Goal: Task Accomplishment & Management: Use online tool/utility

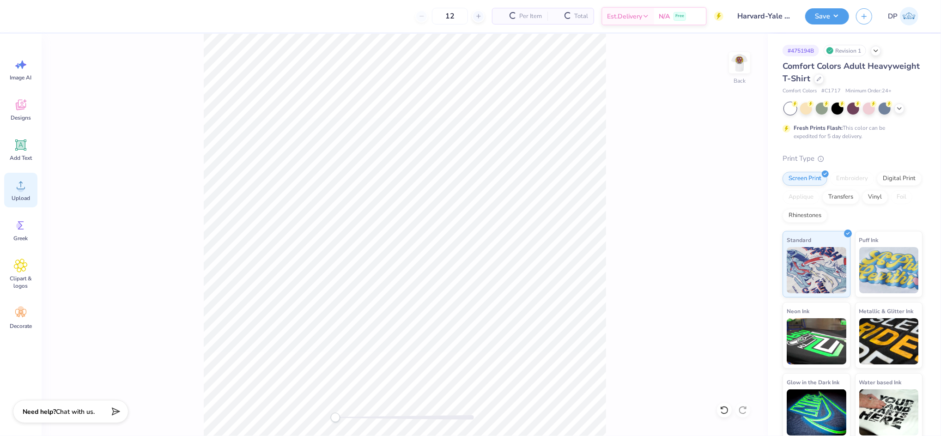
click at [19, 183] on icon at bounding box center [21, 186] width 8 height 8
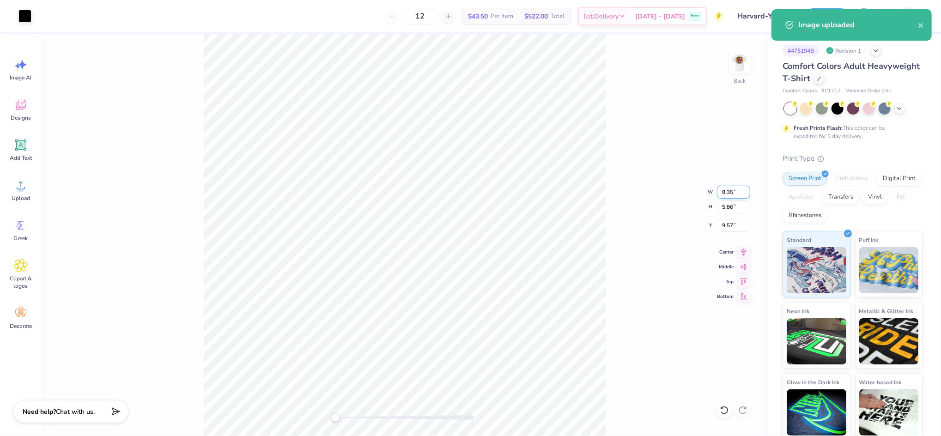
click at [724, 189] on input "8.35" at bounding box center [733, 192] width 33 height 13
type input "3.00"
type input "2.11"
type input "11.45"
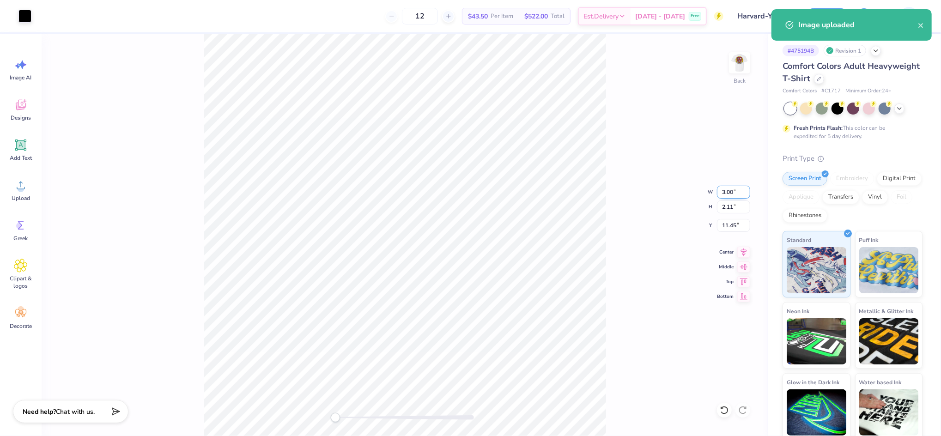
click at [724, 190] on input "3.00" at bounding box center [733, 192] width 33 height 13
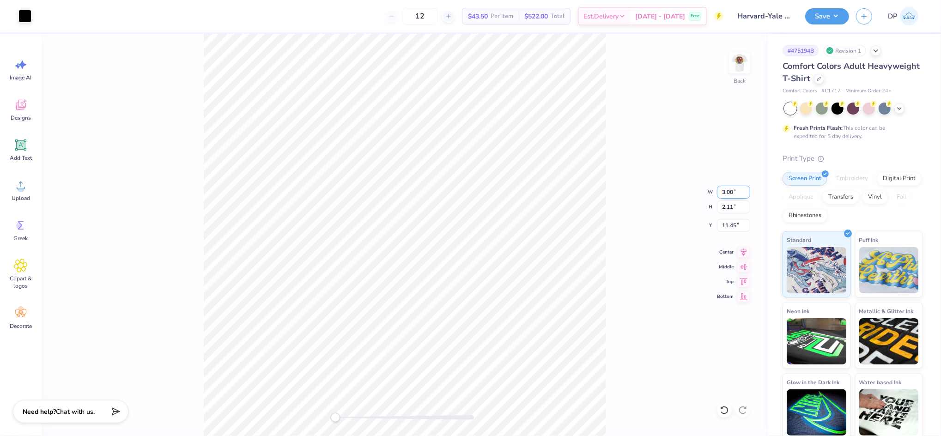
click at [724, 190] on input "3.00" at bounding box center [733, 192] width 33 height 13
type input "11.00"
type input "7.72"
type input "8.64"
click at [724, 190] on input "11.00" at bounding box center [733, 192] width 33 height 13
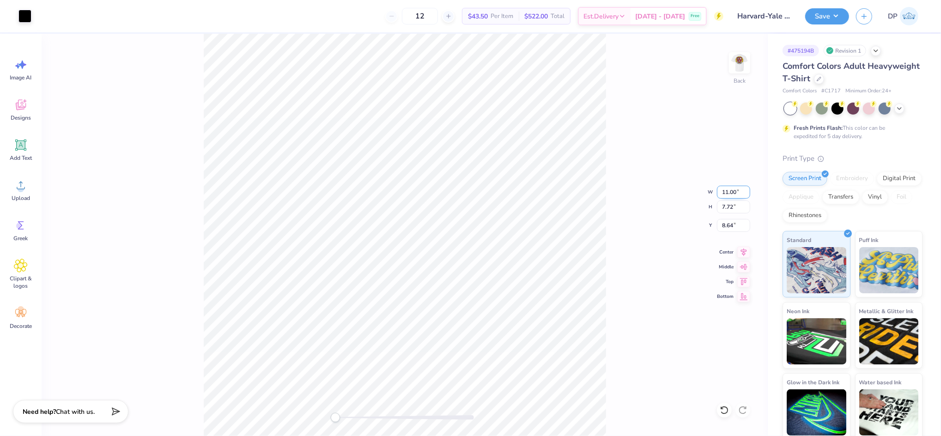
click at [724, 190] on input "11.00" at bounding box center [733, 192] width 33 height 13
type input "10.00"
type input "7.02"
type input "8.99"
click at [724, 190] on input "10.00" at bounding box center [733, 192] width 33 height 13
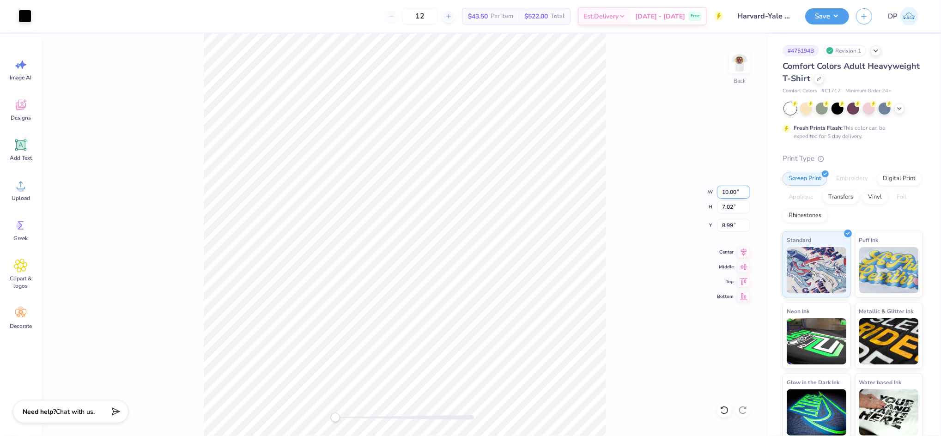
click at [724, 190] on input "10.00" at bounding box center [733, 192] width 33 height 13
type input "9.00"
type input "6.32"
click at [727, 222] on input "9.34" at bounding box center [733, 225] width 33 height 13
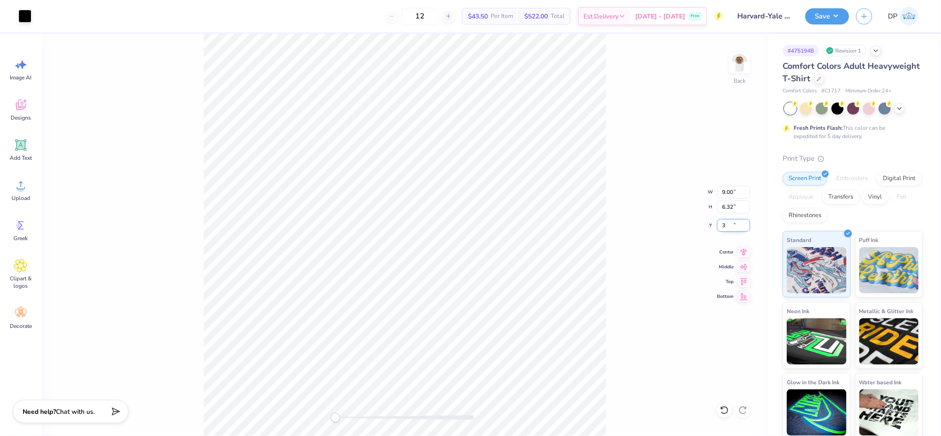
type input "3"
click at [624, 172] on div "Back W 9.00 9.00 " H 6.32 6.32 " Y 3 3 " Center Middle Top Bottom" at bounding box center [405, 235] width 726 height 403
click at [729, 194] on input "9.00" at bounding box center [733, 192] width 33 height 13
type input "8.00"
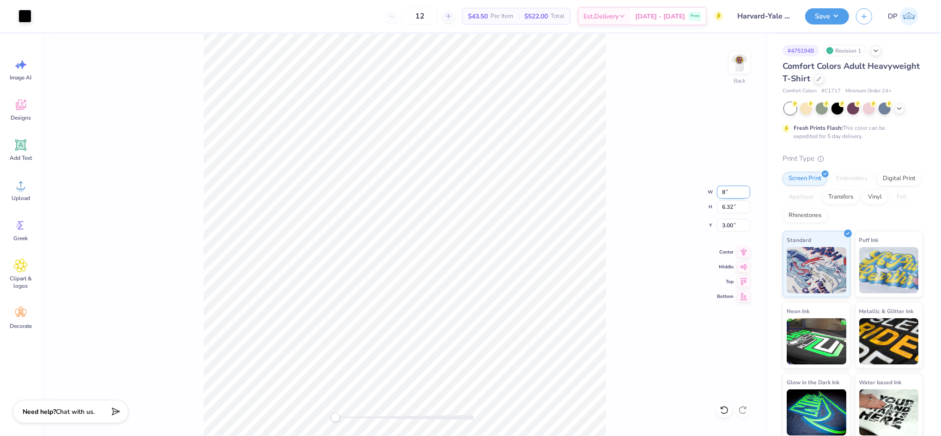
type input "5.62"
type input "3.35"
click at [606, 154] on div "Back W 8.00 8.00 " H 5.62 5.62 " Y 3.35 3.35 " Center Middle Top Bottom" at bounding box center [405, 235] width 726 height 403
click at [732, 189] on input "8.00" at bounding box center [733, 192] width 33 height 13
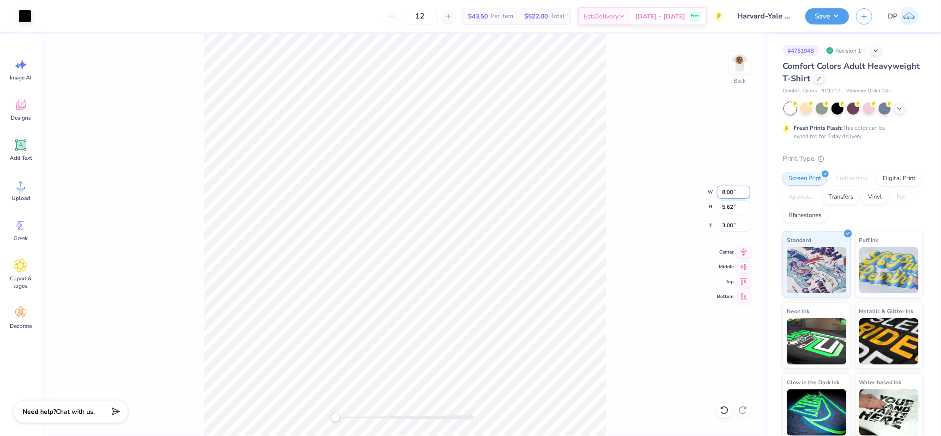
click at [729, 188] on input "8.00" at bounding box center [733, 192] width 33 height 13
click at [729, 187] on input "8.00" at bounding box center [733, 192] width 33 height 13
type input "7.00"
type input "4.92"
type input "3.35"
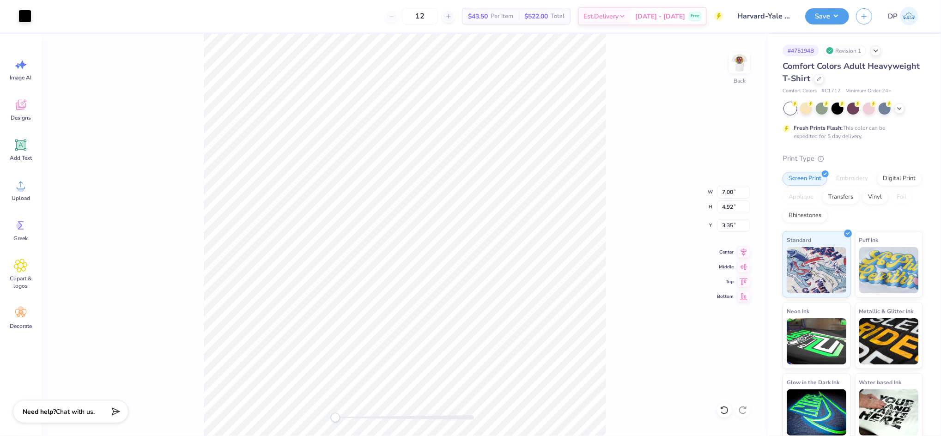
click at [640, 151] on div "Back W 7.00 7.00 " H 4.92 4.92 " Y 3.35 3.35 " Center Middle Top Bottom" at bounding box center [405, 235] width 726 height 403
click at [727, 222] on input "3.35" at bounding box center [733, 225] width 33 height 13
type input "2"
click at [726, 223] on input "2.00" at bounding box center [733, 225] width 33 height 13
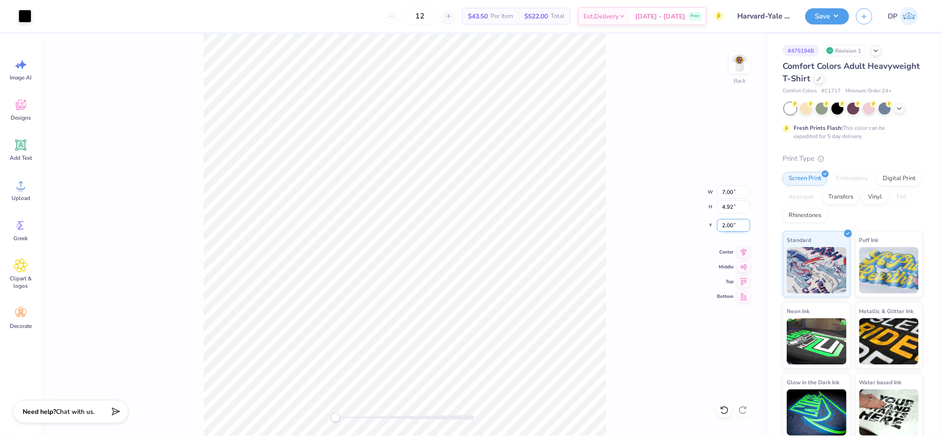
click at [726, 223] on input "2.00" at bounding box center [733, 225] width 33 height 13
type input "3"
click at [726, 191] on input "7.00" at bounding box center [733, 192] width 33 height 13
type input "8.00"
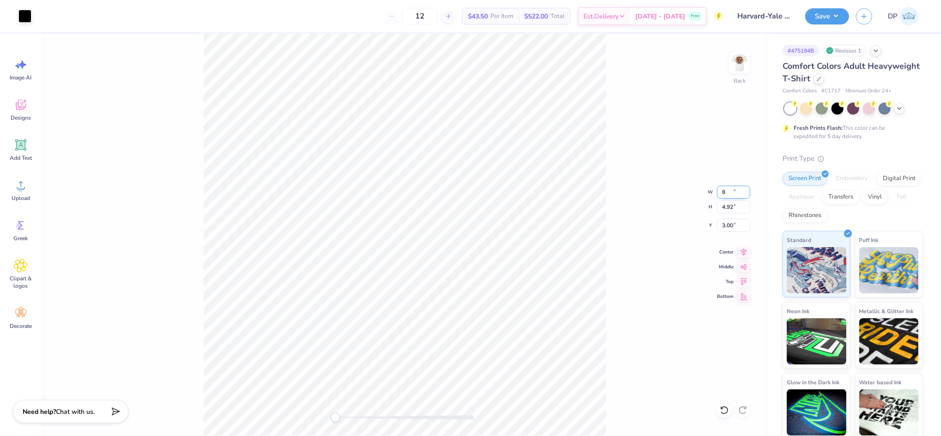
type input "5.62"
type input "2.65"
click at [727, 191] on input "7.00" at bounding box center [733, 192] width 33 height 13
click at [741, 57] on img at bounding box center [739, 62] width 37 height 37
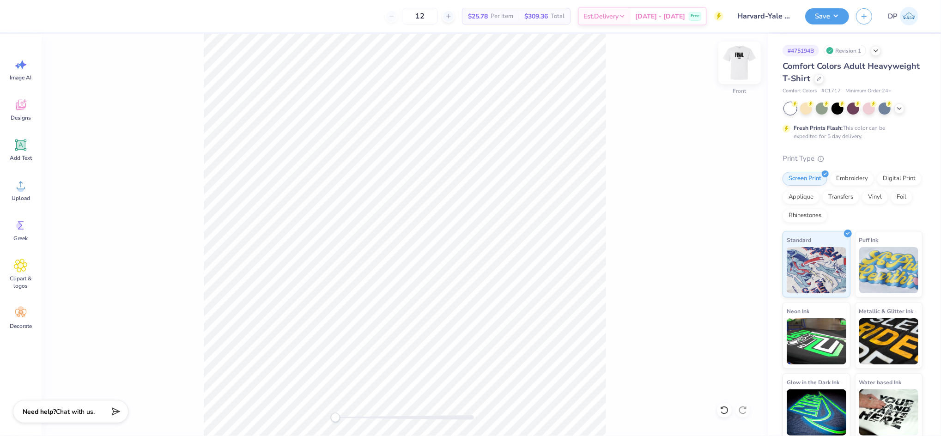
click at [749, 57] on img at bounding box center [739, 62] width 37 height 37
click at [734, 67] on img at bounding box center [739, 62] width 37 height 37
type input "7.12"
type input "5.00"
type input "5.39"
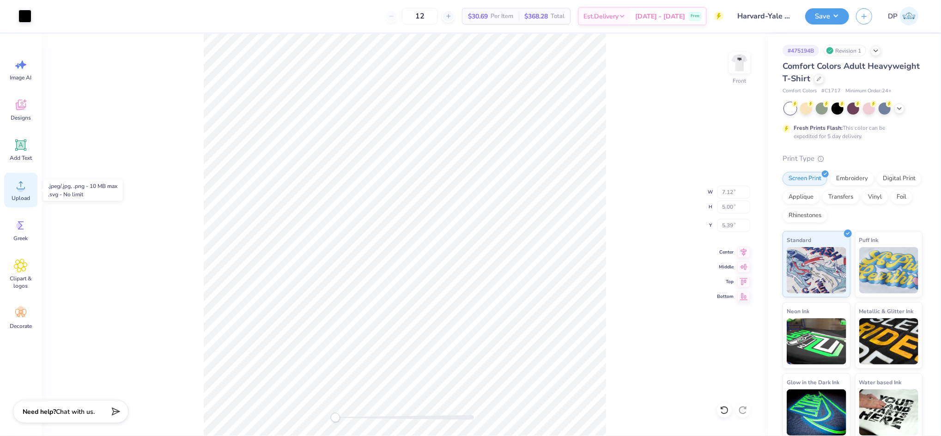
click at [15, 185] on icon at bounding box center [21, 185] width 14 height 14
click at [20, 186] on icon at bounding box center [21, 186] width 8 height 8
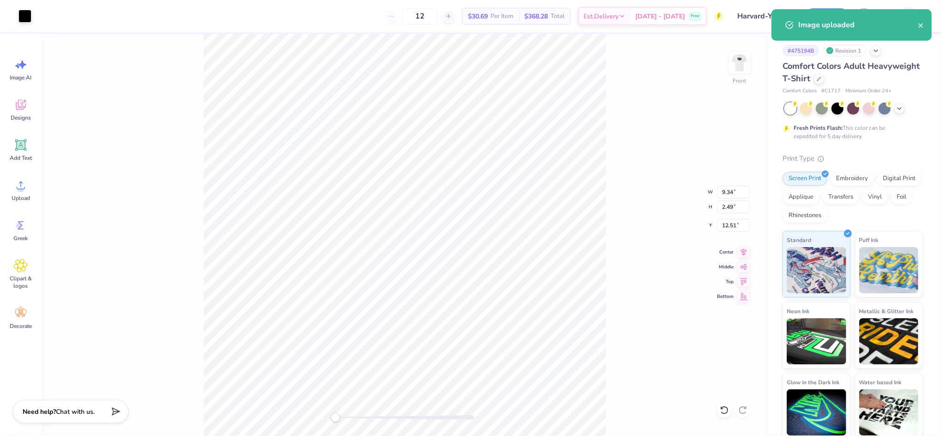
type input "4.66"
type input "1.24"
type input "13.75"
click at [725, 190] on input "4.66" at bounding box center [733, 192] width 33 height 13
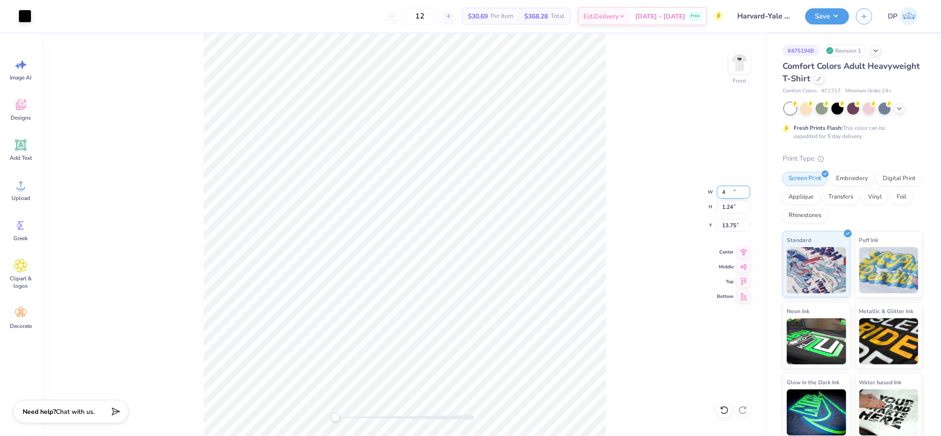
type input "4.00"
type input "1.07"
type input "16.19"
click at [723, 193] on input "4.00" at bounding box center [733, 192] width 33 height 13
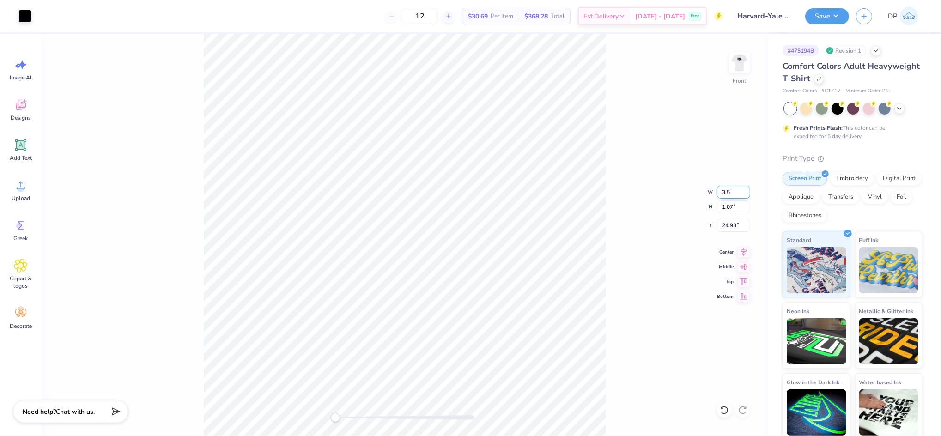
type input "3.50"
type input "0.93"
type input "25.00"
click at [742, 58] on img at bounding box center [739, 62] width 37 height 37
click at [742, 58] on img at bounding box center [740, 63] width 18 height 18
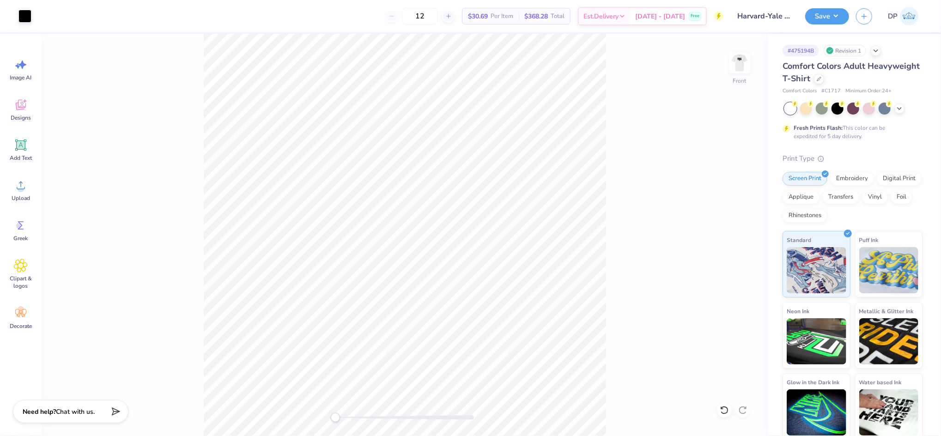
click at [742, 58] on img at bounding box center [740, 63] width 18 height 18
click at [745, 61] on img at bounding box center [739, 62] width 37 height 37
click at [745, 61] on img at bounding box center [740, 63] width 18 height 18
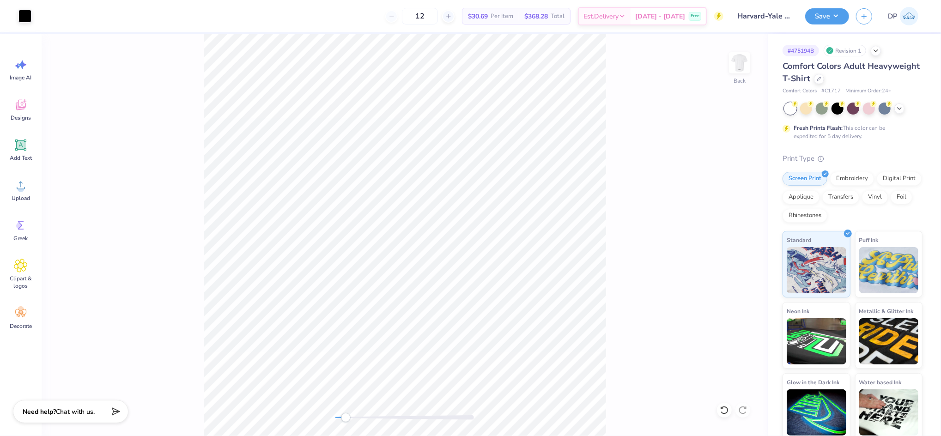
drag, startPoint x: 341, startPoint y: 417, endPoint x: 346, endPoint y: 418, distance: 5.2
click at [346, 418] on div at bounding box center [404, 417] width 139 height 5
click at [21, 151] on icon at bounding box center [21, 145] width 14 height 14
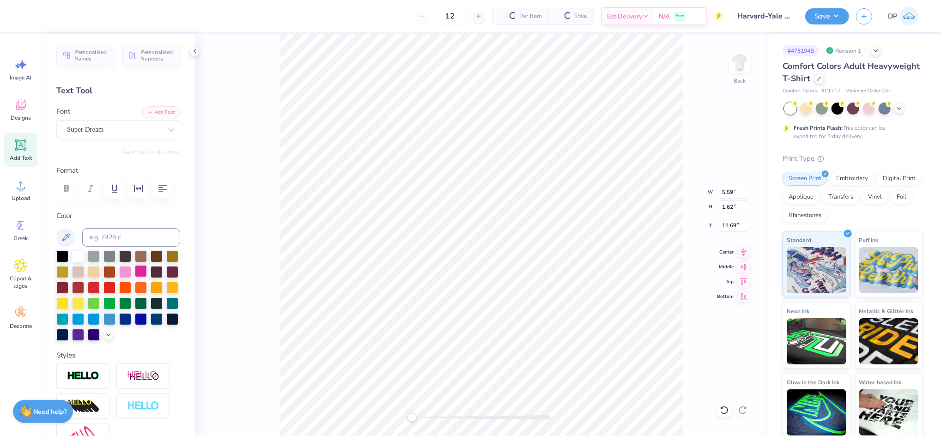
click at [147, 277] on div at bounding box center [141, 271] width 12 height 12
type textarea "Club"
click at [154, 111] on button "Add Font" at bounding box center [161, 111] width 38 height 12
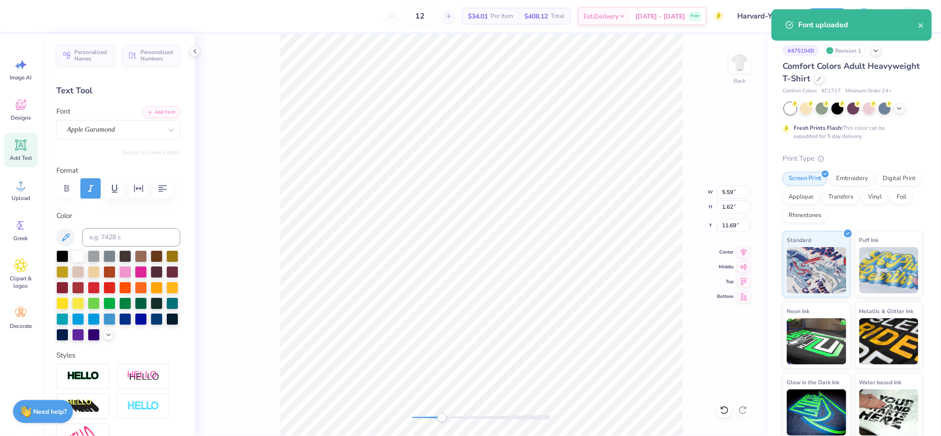
drag, startPoint x: 415, startPoint y: 414, endPoint x: 452, endPoint y: 413, distance: 37.9
click at [447, 415] on div "Accessibility label" at bounding box center [442, 417] width 9 height 9
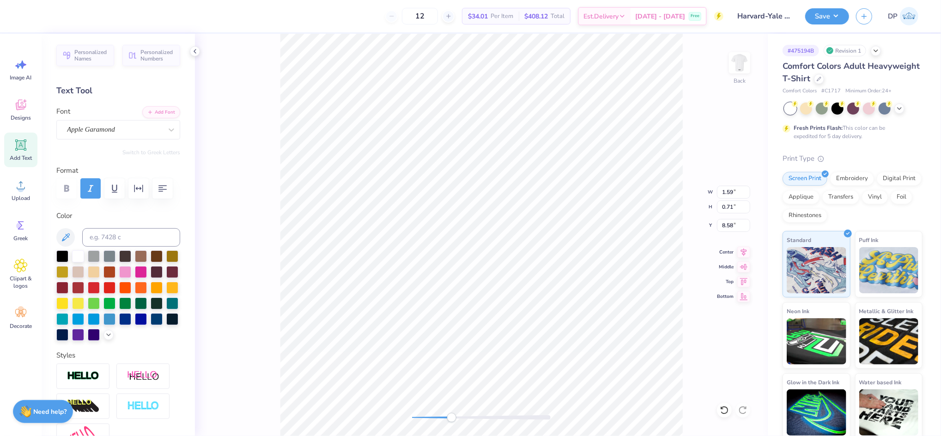
type input "1.59"
type input "0.71"
type input "8.58"
type input "2.19"
type input "0.98"
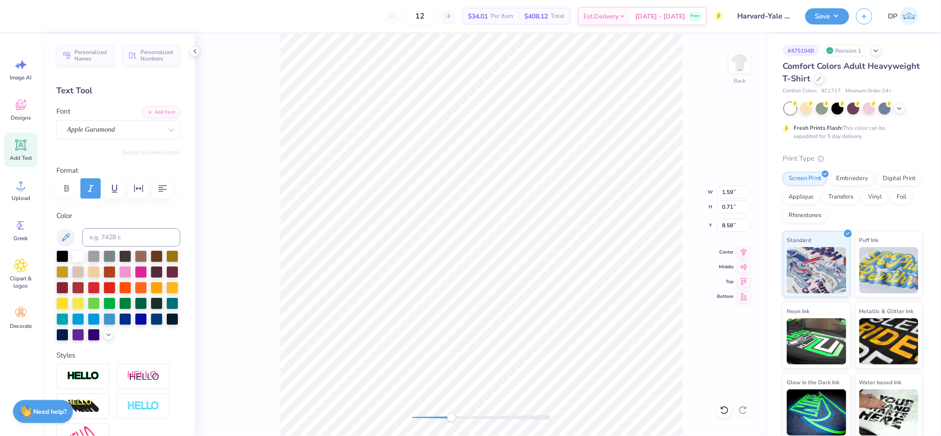
type input "6.81"
type input "2.26"
type input "1.01"
type input "6.90"
click at [140, 188] on icon "button" at bounding box center [138, 188] width 9 height 7
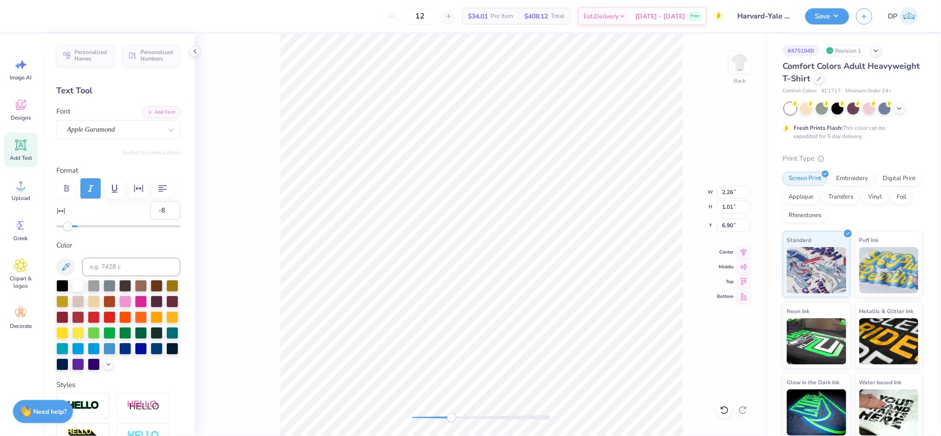
type input "-9"
click at [67, 231] on div "Accessibility label" at bounding box center [67, 226] width 9 height 9
type input "-6"
click at [70, 231] on div "Accessibility label" at bounding box center [69, 226] width 9 height 9
type input "-2"
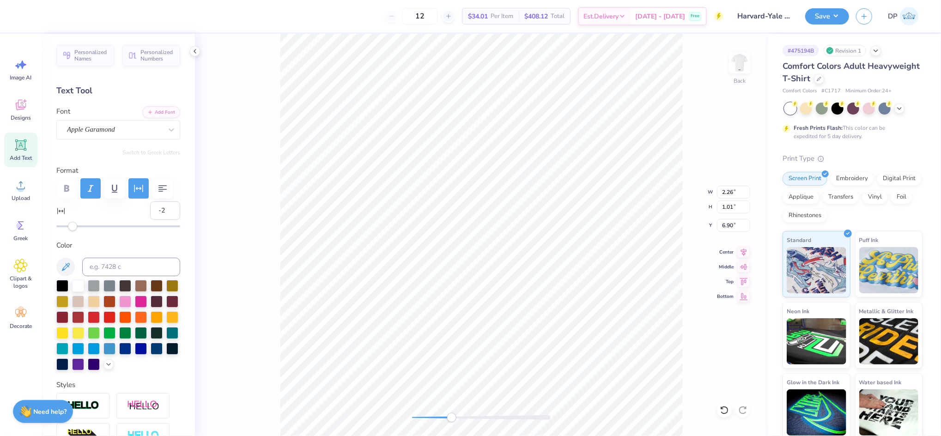
click at [74, 231] on div "Accessibility label" at bounding box center [72, 226] width 9 height 9
type input "-7"
click at [68, 231] on div "Accessibility label" at bounding box center [68, 226] width 9 height 9
type input "-6"
click at [161, 220] on input "-6" at bounding box center [165, 210] width 30 height 18
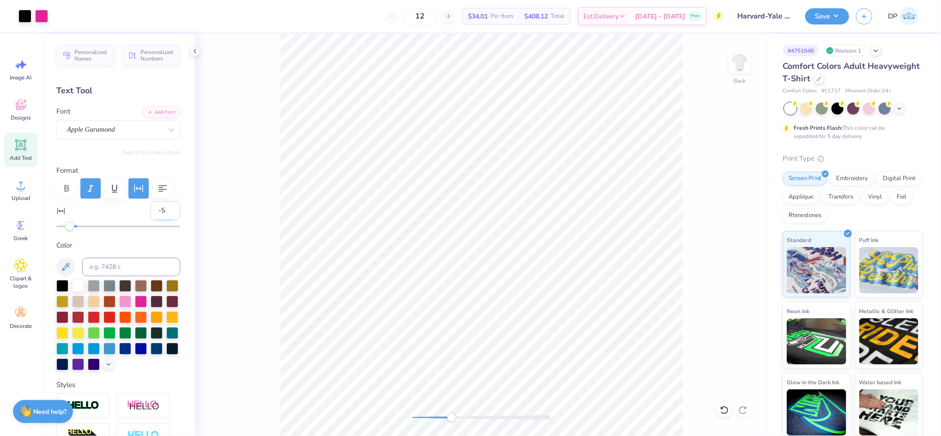
type input "-5"
click at [161, 220] on input "-5" at bounding box center [165, 210] width 30 height 18
click at [428, 418] on div at bounding box center [481, 417] width 139 height 5
drag, startPoint x: 427, startPoint y: 419, endPoint x: 420, endPoint y: 421, distance: 7.9
click at [420, 421] on div "Accessibility label" at bounding box center [419, 417] width 9 height 9
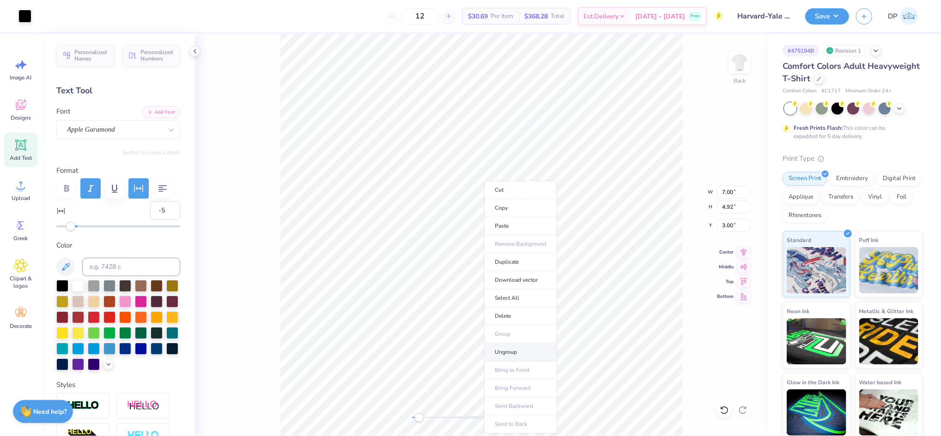
click at [514, 354] on li "Ungroup" at bounding box center [521, 352] width 73 height 18
click at [64, 291] on div at bounding box center [62, 285] width 12 height 12
click at [382, 427] on div "Back" at bounding box center [481, 235] width 573 height 403
click at [738, 75] on img at bounding box center [739, 62] width 37 height 37
click at [742, 61] on img at bounding box center [739, 62] width 37 height 37
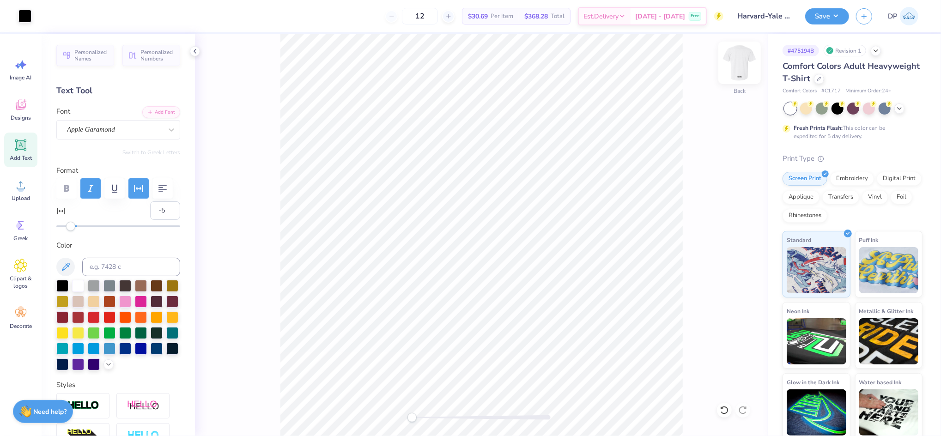
click at [743, 80] on div at bounding box center [740, 63] width 43 height 43
click at [18, 146] on icon at bounding box center [21, 145] width 9 height 9
type input "5.69"
type input "1.65"
type input "12.93"
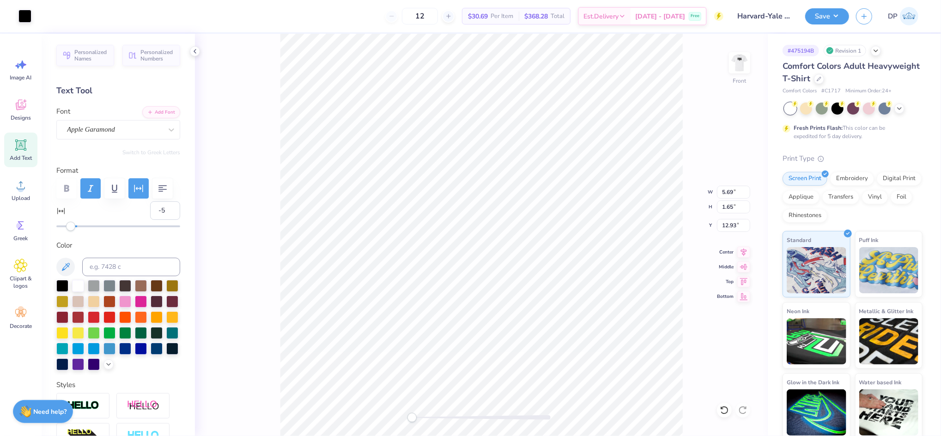
type input "0"
paste textarea "[GEOGRAPHIC_DATA]"
type textarea "[GEOGRAPHIC_DATA]"
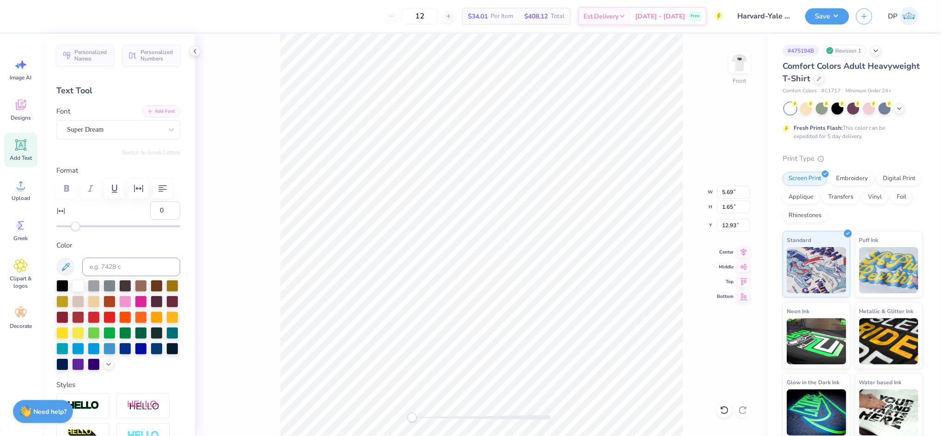
click at [160, 107] on button "Add Font" at bounding box center [161, 111] width 38 height 12
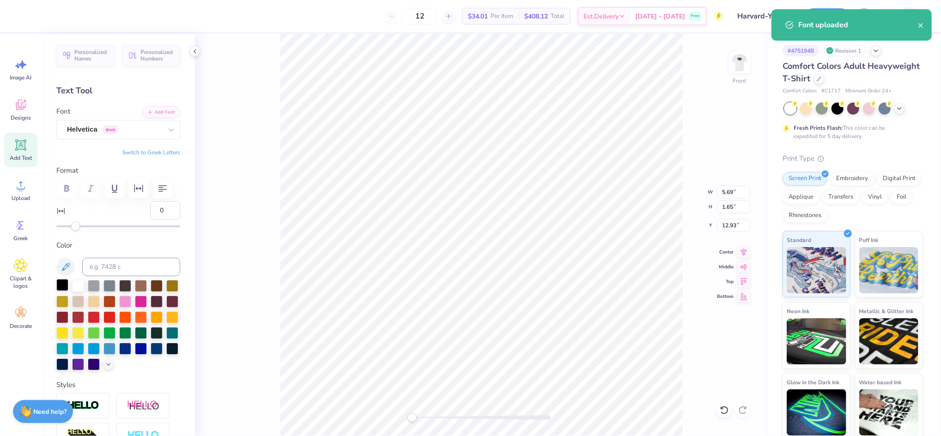
click at [65, 291] on div at bounding box center [62, 285] width 12 height 12
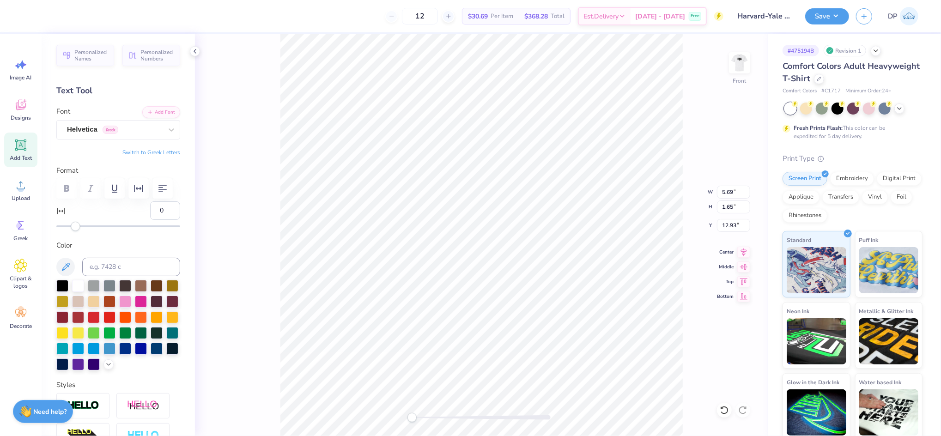
type input "-1"
click at [74, 231] on div "Accessibility label" at bounding box center [75, 226] width 9 height 9
type input "-10"
click at [66, 231] on div "Accessibility label" at bounding box center [65, 226] width 9 height 9
type input "-8"
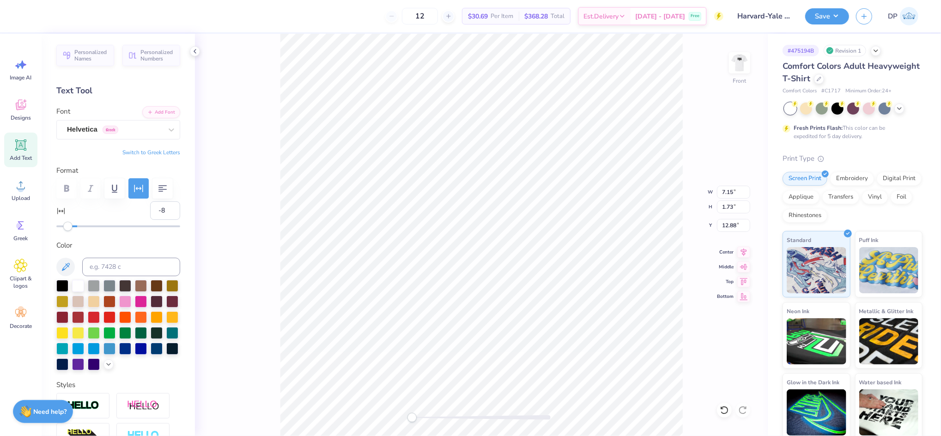
click at [67, 231] on div "Accessibility label" at bounding box center [67, 226] width 9 height 9
drag, startPoint x: 415, startPoint y: 417, endPoint x: 431, endPoint y: 422, distance: 17.0
click at [431, 422] on div "Accessibility label" at bounding box center [430, 417] width 9 height 9
type input "-7"
click at [68, 231] on div "Accessibility label" at bounding box center [68, 226] width 9 height 9
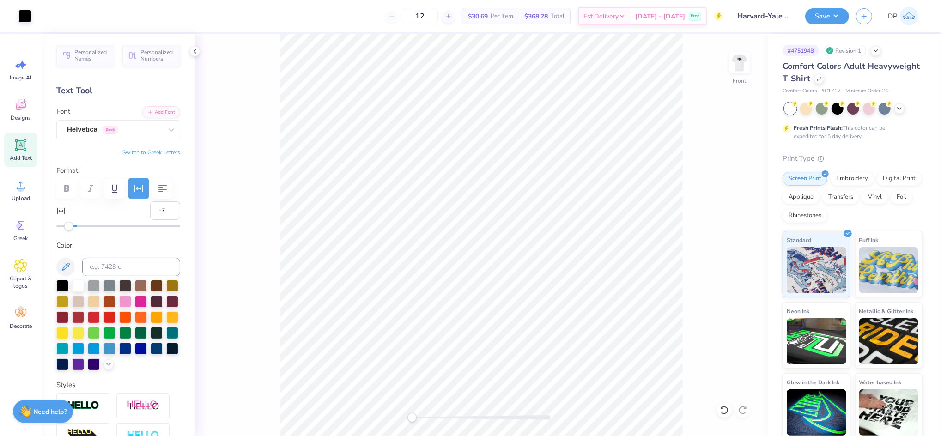
click at [396, 417] on div "Front" at bounding box center [481, 235] width 573 height 403
click at [733, 192] on input "7.57" at bounding box center [733, 192] width 33 height 13
click at [729, 190] on input "7.57" at bounding box center [733, 192] width 33 height 13
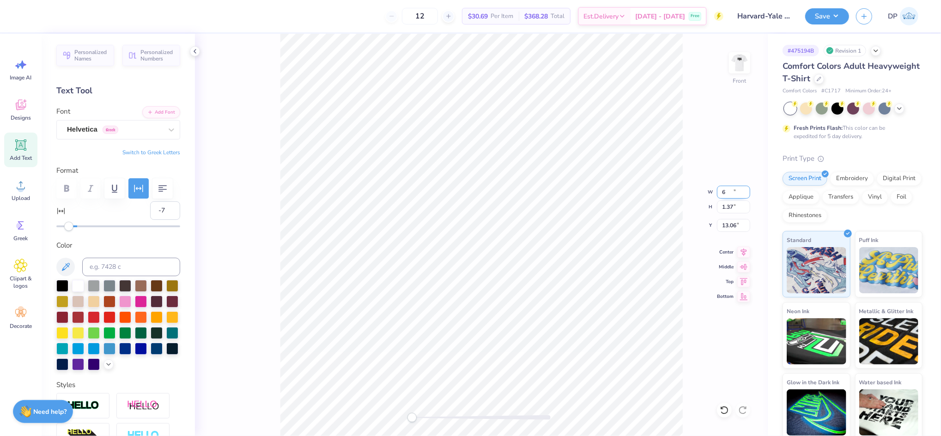
type input "6.00"
type input "1.37"
type input "13.06"
click at [729, 189] on input "6.00" at bounding box center [733, 192] width 33 height 13
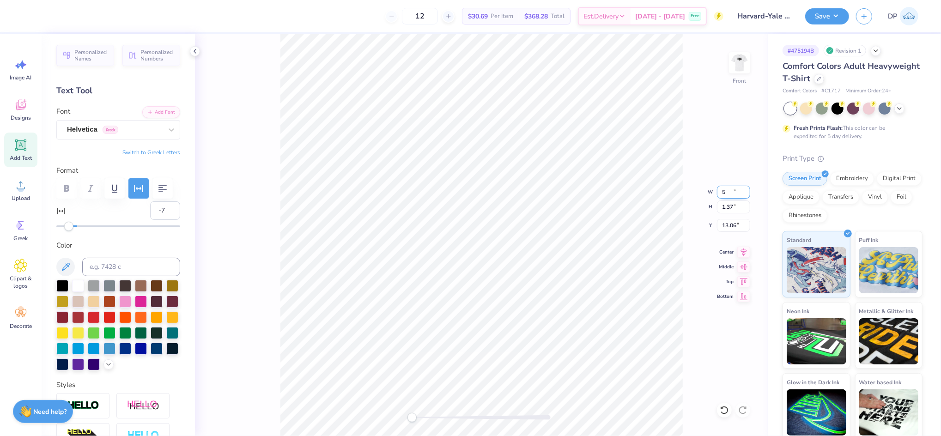
type input "5.00"
type input "1.14"
type input "13.18"
click at [728, 190] on input "5.00" at bounding box center [733, 192] width 33 height 13
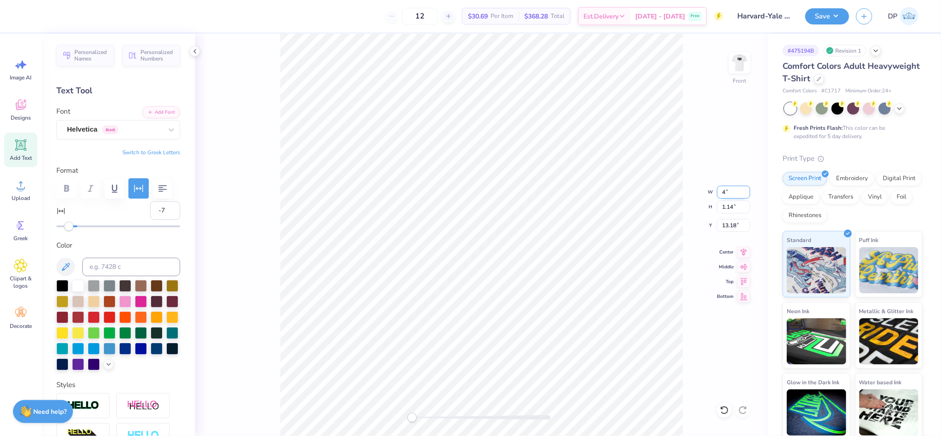
type input "4.00"
type input "0.91"
type input "13.29"
click at [724, 188] on input "4.00" at bounding box center [733, 192] width 33 height 13
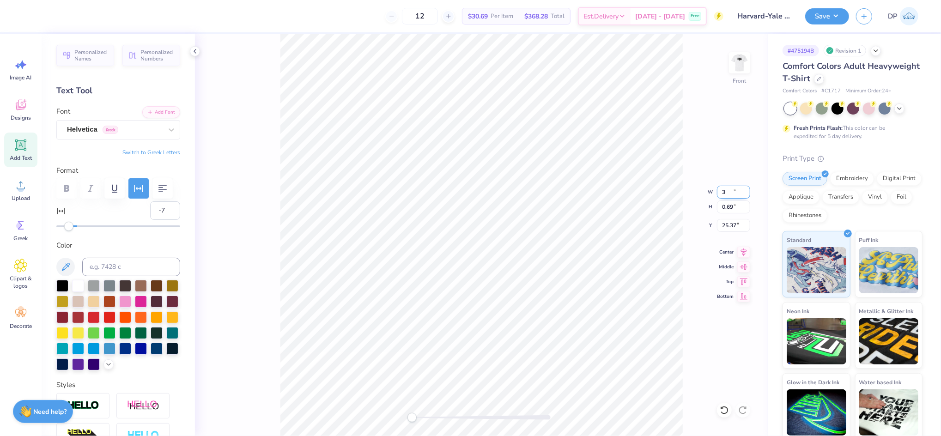
type input "3.00"
type input "0.69"
type input "25.37"
drag, startPoint x: 153, startPoint y: 233, endPoint x: 129, endPoint y: 235, distance: 24.1
click at [129, 231] on div "-7" at bounding box center [118, 216] width 124 height 30
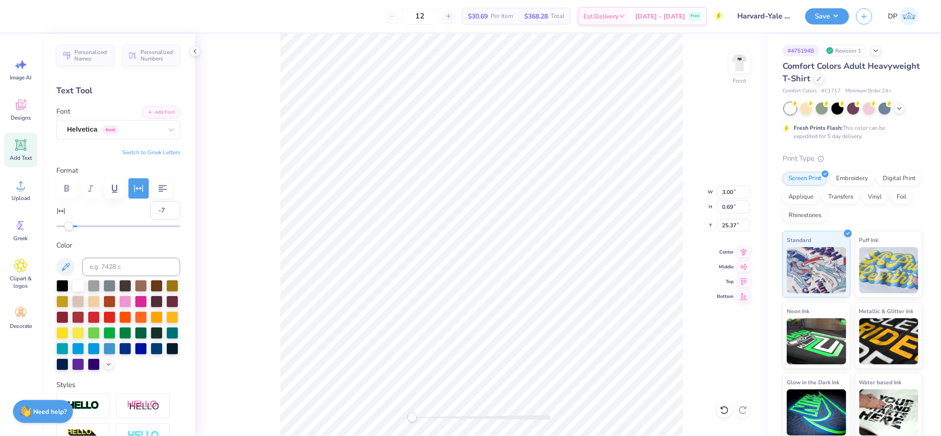
type input "0"
drag, startPoint x: 156, startPoint y: 238, endPoint x: 136, endPoint y: 234, distance: 20.2
click at [138, 231] on div "0" at bounding box center [118, 216] width 124 height 30
type input "-5"
drag, startPoint x: 417, startPoint y: 415, endPoint x: 435, endPoint y: 417, distance: 17.7
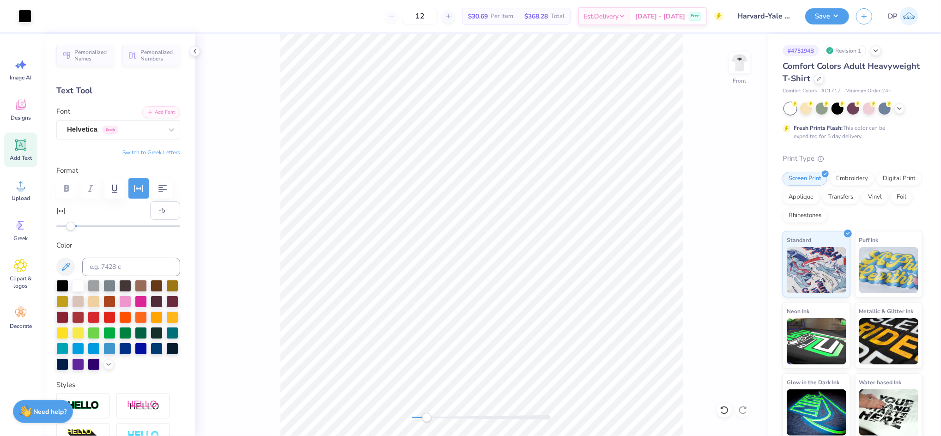
click at [435, 417] on div at bounding box center [481, 417] width 139 height 5
click at [152, 220] on input "-5" at bounding box center [165, 210] width 30 height 18
type input "-6"
click at [353, 426] on div "Front" at bounding box center [481, 235] width 573 height 403
click at [731, 189] on input "3.06" at bounding box center [733, 192] width 33 height 13
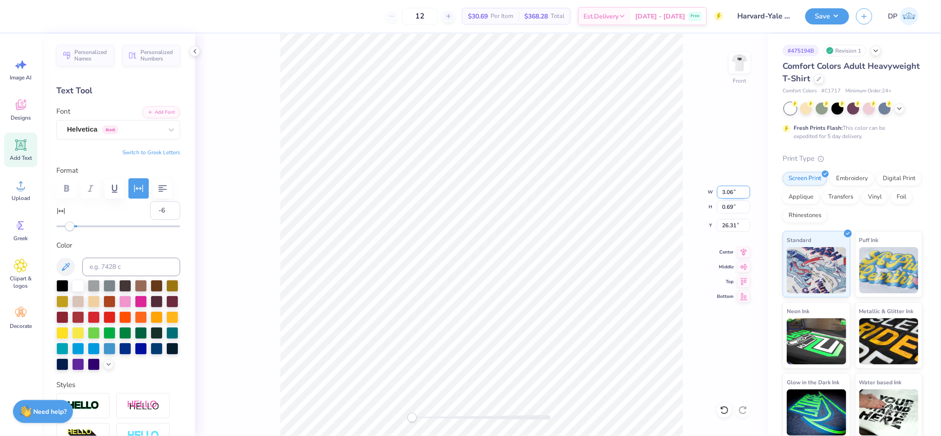
click at [731, 189] on input "3.06" at bounding box center [733, 192] width 33 height 13
type input "3.00"
type input "0.67"
type input "26.32"
click at [739, 64] on img at bounding box center [739, 62] width 37 height 37
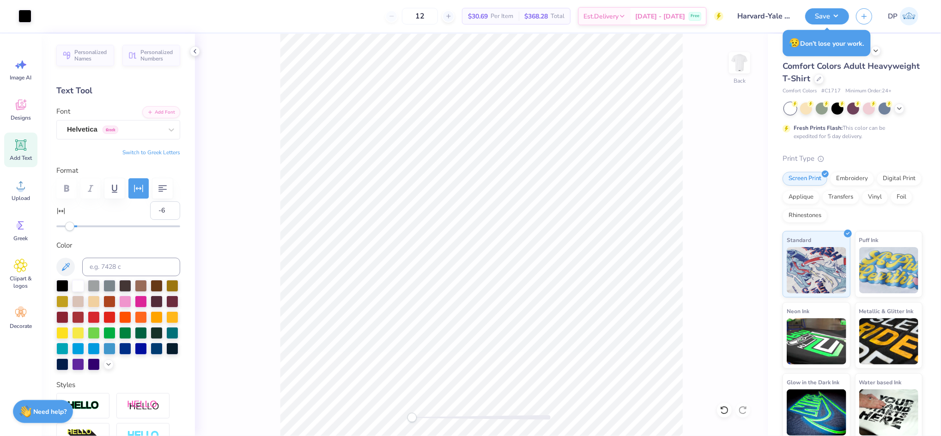
click at [739, 64] on img at bounding box center [740, 63] width 18 height 18
click at [444, 414] on div "Front" at bounding box center [481, 235] width 573 height 403
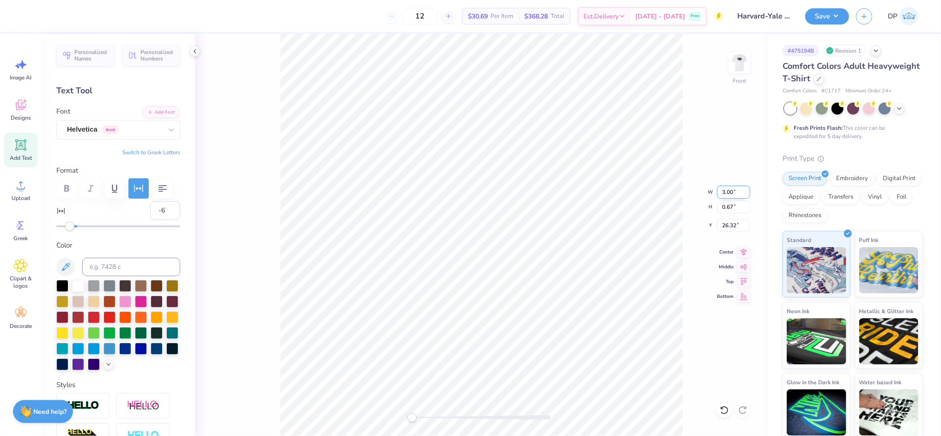
click at [730, 193] on input "3.00" at bounding box center [733, 192] width 33 height 13
type input "3.50"
type input "0.79"
type input "26.21"
click at [437, 436] on html "Art colors 12 $30.69 Per Item $368.28 Total Est. Delivery [DATE] - [DATE] Free …" at bounding box center [470, 218] width 941 height 436
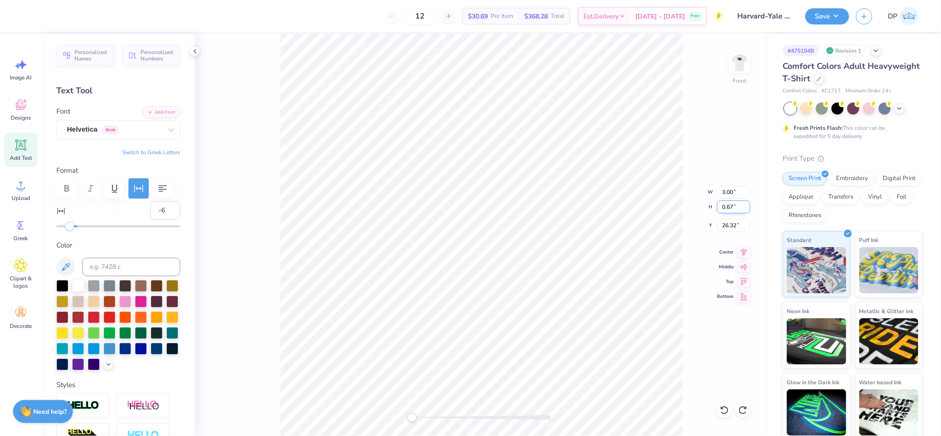
type input "3.00"
type input "0.67"
type input "26.32"
click at [462, 415] on div "Front" at bounding box center [481, 235] width 573 height 403
click at [455, 415] on div "Front" at bounding box center [481, 235] width 573 height 403
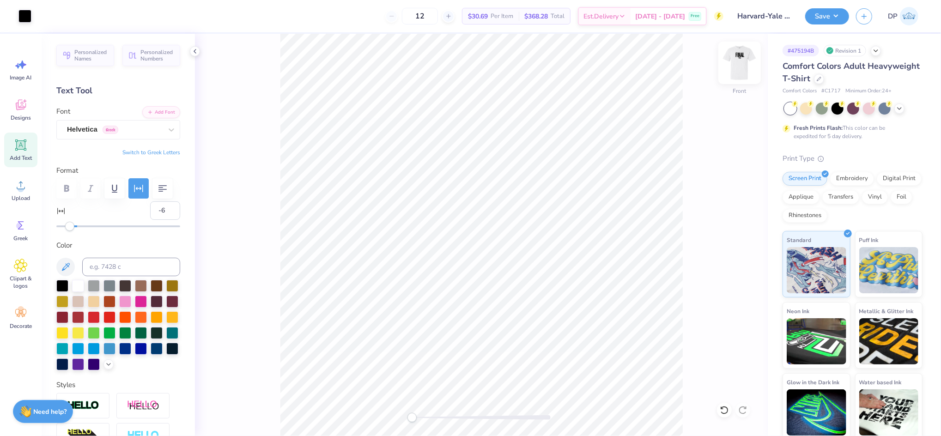
click at [744, 60] on img at bounding box center [739, 62] width 37 height 37
click at [744, 60] on img at bounding box center [740, 63] width 18 height 18
click at [834, 16] on button "Save" at bounding box center [827, 15] width 44 height 16
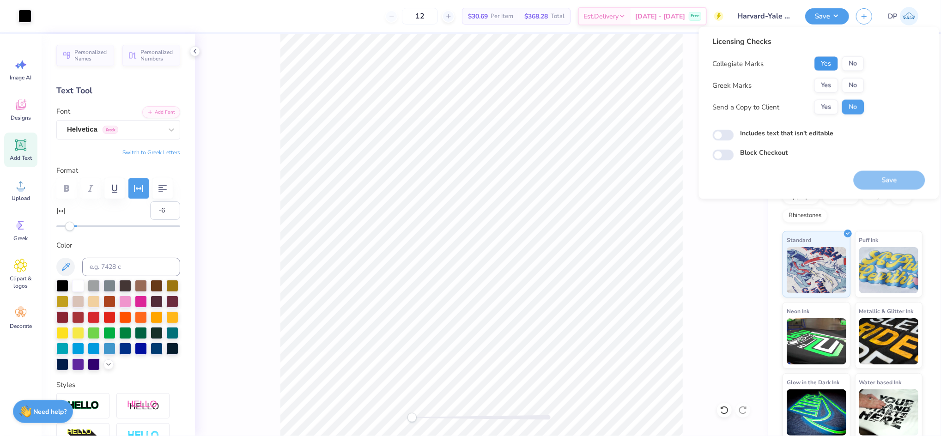
click at [817, 64] on button "Yes" at bounding box center [827, 63] width 24 height 15
click at [844, 84] on button "No" at bounding box center [853, 85] width 22 height 15
click at [832, 105] on button "Yes" at bounding box center [827, 107] width 24 height 15
click at [817, 130] on label "Includes text that isn't editable" at bounding box center [787, 133] width 93 height 10
click at [734, 130] on input "Includes text that isn't editable" at bounding box center [723, 135] width 21 height 11
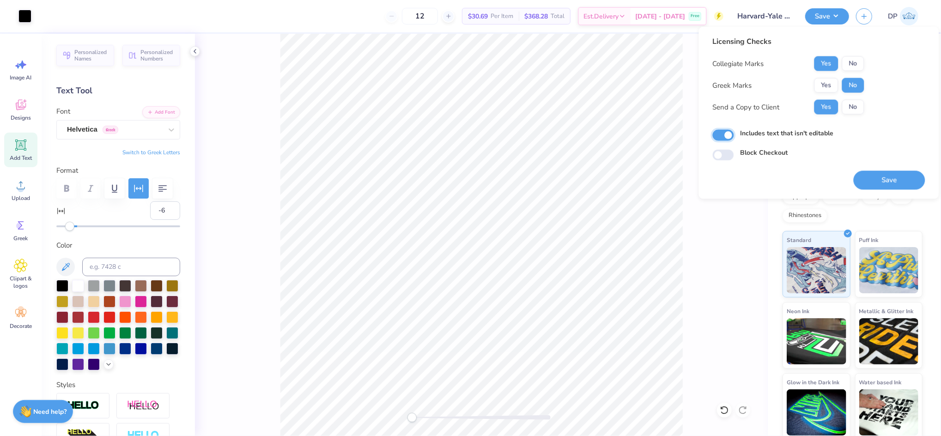
checkbox input "true"
click at [875, 184] on button "Save" at bounding box center [890, 180] width 72 height 19
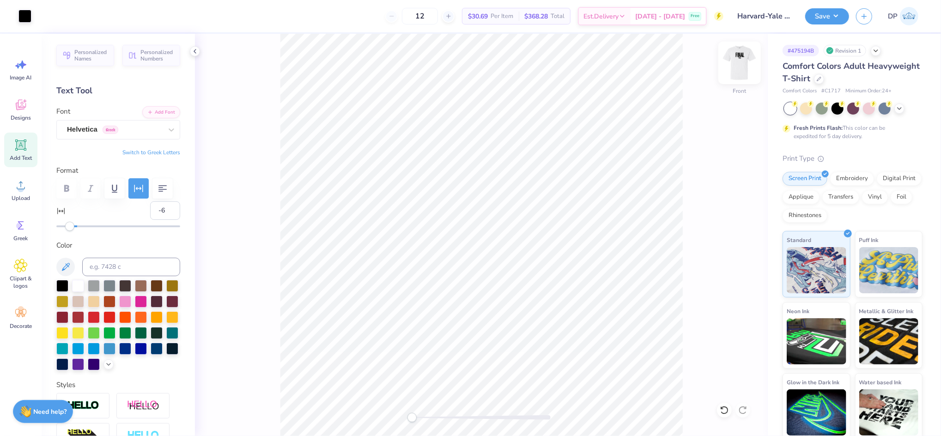
click at [743, 60] on img at bounding box center [739, 62] width 37 height 37
click at [743, 60] on img at bounding box center [740, 63] width 18 height 18
drag, startPoint x: 734, startPoint y: 189, endPoint x: 697, endPoint y: 189, distance: 37.4
click at [697, 189] on div "Front W 3.00 3.00 " H 0.67 0.67 " Y 26.33 26.33 " Center Middle Top Bottom" at bounding box center [481, 235] width 573 height 403
click at [467, 417] on div "Front" at bounding box center [481, 235] width 573 height 403
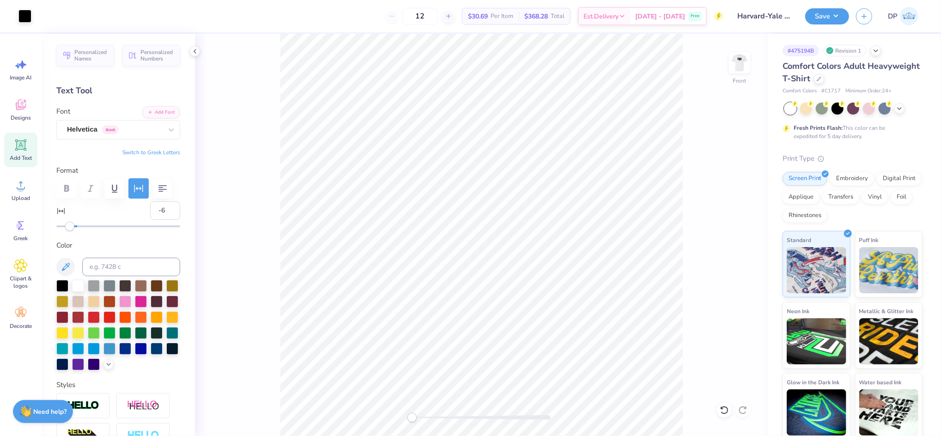
click at [444, 416] on div "Front" at bounding box center [481, 235] width 573 height 403
click at [725, 190] on input "3.00" at bounding box center [733, 192] width 33 height 13
type input "2.50"
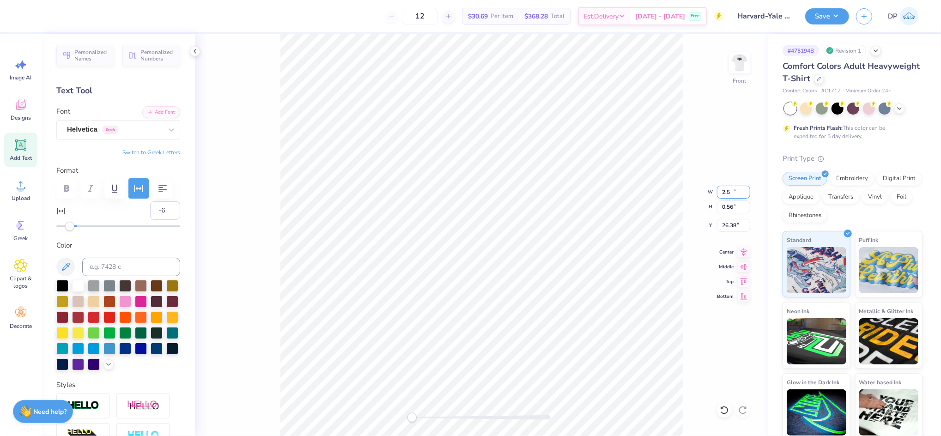
type input "0.56"
type input "26.38"
click at [741, 67] on img at bounding box center [739, 62] width 37 height 37
click at [741, 67] on img at bounding box center [740, 63] width 18 height 18
click at [723, 410] on icon at bounding box center [724, 410] width 9 height 9
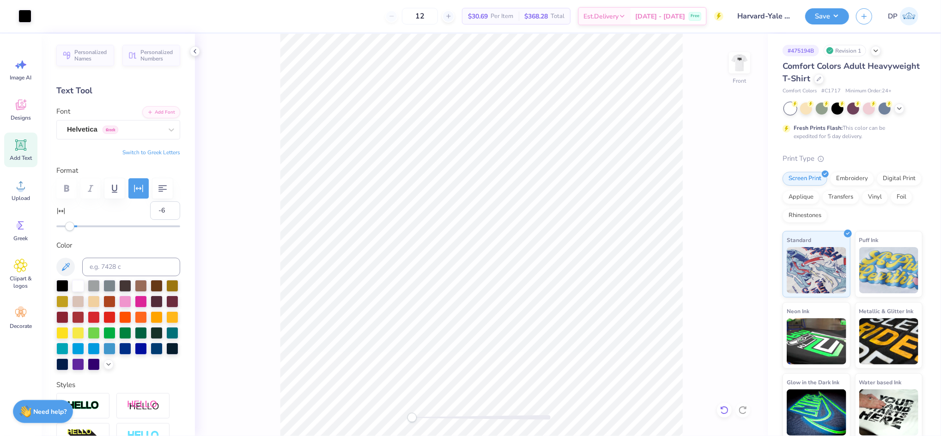
click at [725, 409] on icon at bounding box center [724, 410] width 9 height 9
drag, startPoint x: 417, startPoint y: 415, endPoint x: 445, endPoint y: 413, distance: 27.9
click at [438, 417] on div at bounding box center [481, 417] width 139 height 5
click at [394, 422] on div "Front W 2.50 2.50 " H 0.56 0.56 " Y 25.66 25.66 " Center Middle Top Bottom" at bounding box center [481, 235] width 573 height 403
drag, startPoint x: 433, startPoint y: 418, endPoint x: 447, endPoint y: 420, distance: 13.5
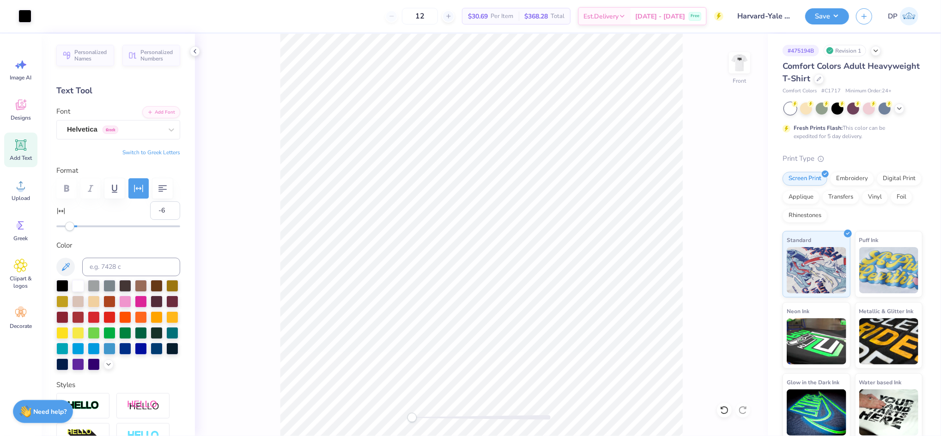
click at [447, 420] on div "Front" at bounding box center [481, 235] width 573 height 403
click at [446, 419] on div "Front" at bounding box center [481, 235] width 573 height 403
click at [842, 14] on button "Save" at bounding box center [827, 15] width 44 height 16
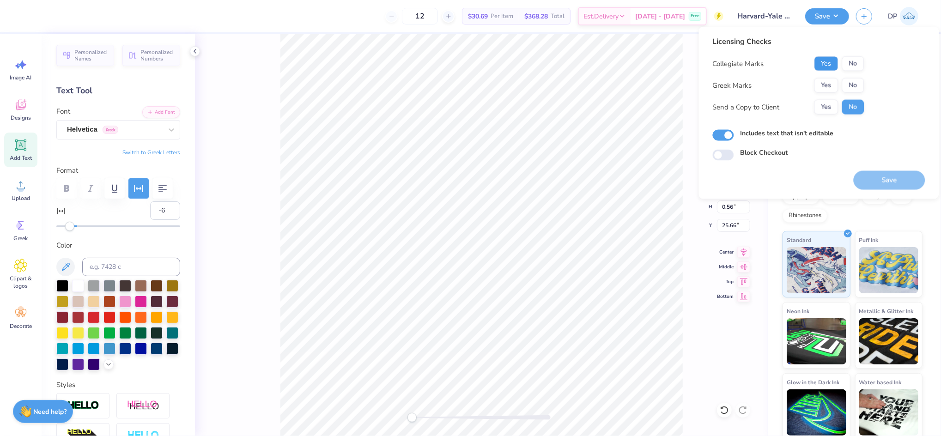
click at [824, 64] on button "Yes" at bounding box center [827, 63] width 24 height 15
click at [848, 85] on button "No" at bounding box center [853, 85] width 22 height 15
click at [829, 105] on button "Yes" at bounding box center [827, 107] width 24 height 15
click at [873, 182] on button "Save" at bounding box center [890, 180] width 72 height 19
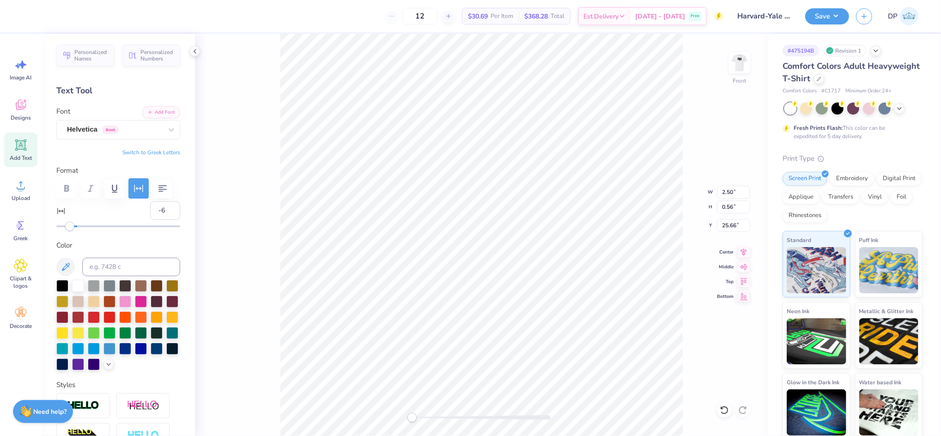
drag, startPoint x: 789, startPoint y: 27, endPoint x: 781, endPoint y: 28, distance: 7.5
click at [789, 27] on div "Design Title Harvard-Yale Regatta Merch" at bounding box center [765, 16] width 68 height 32
click at [429, 417] on div "Front" at bounding box center [481, 235] width 573 height 403
drag, startPoint x: 730, startPoint y: 225, endPoint x: 737, endPoint y: 226, distance: 7.5
click at [737, 226] on input "25.66" at bounding box center [733, 225] width 33 height 13
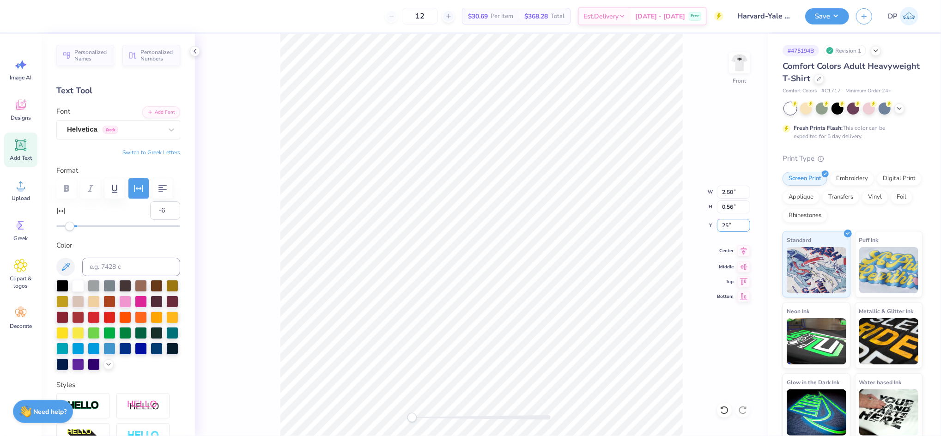
type input "25"
click at [442, 436] on html "Art colors 12 $30.69 Per Item $368.28 Total Est. Delivery [DATE] - [DATE] Free …" at bounding box center [470, 218] width 941 height 436
click at [731, 224] on input "25.00" at bounding box center [733, 225] width 33 height 13
type input "25.50"
click at [814, 24] on div "Save DP" at bounding box center [873, 16] width 136 height 32
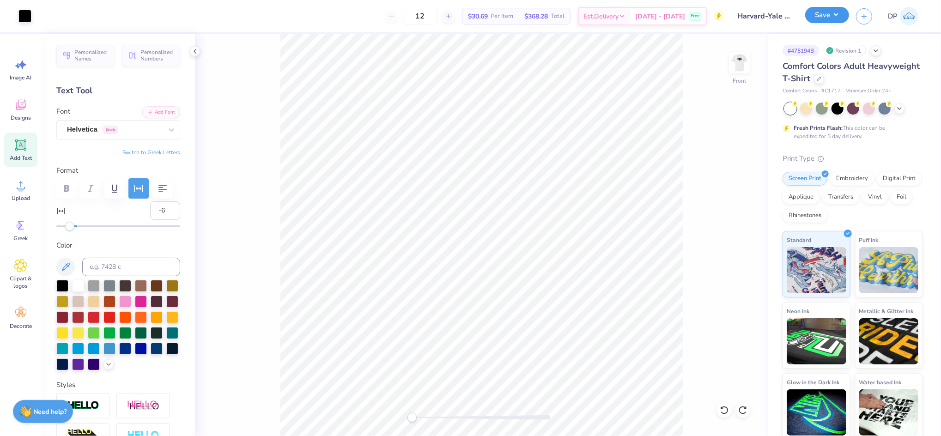
click at [810, 16] on button "Save" at bounding box center [827, 15] width 44 height 16
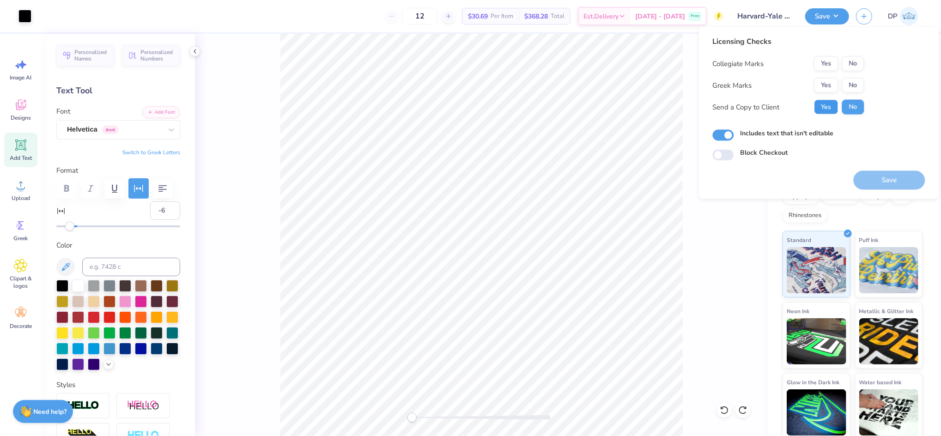
click at [823, 104] on button "Yes" at bounding box center [827, 107] width 24 height 15
click at [827, 87] on button "Yes" at bounding box center [827, 85] width 24 height 15
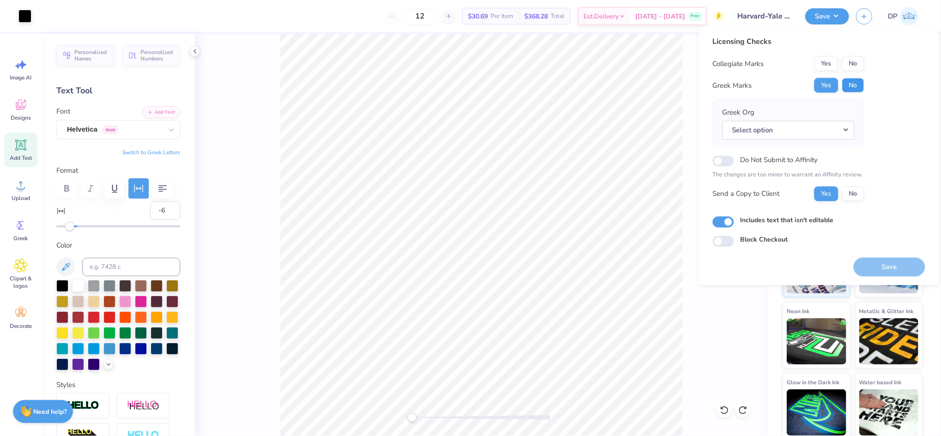
click at [863, 87] on button "No" at bounding box center [853, 85] width 22 height 15
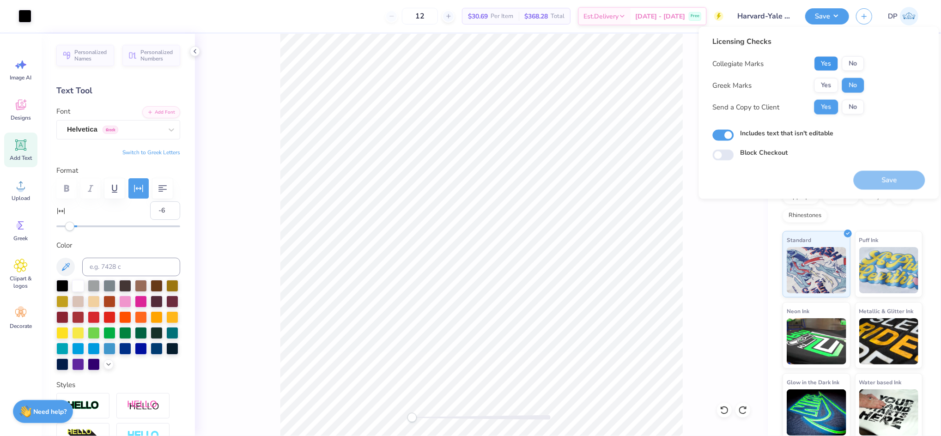
click at [820, 58] on button "Yes" at bounding box center [827, 63] width 24 height 15
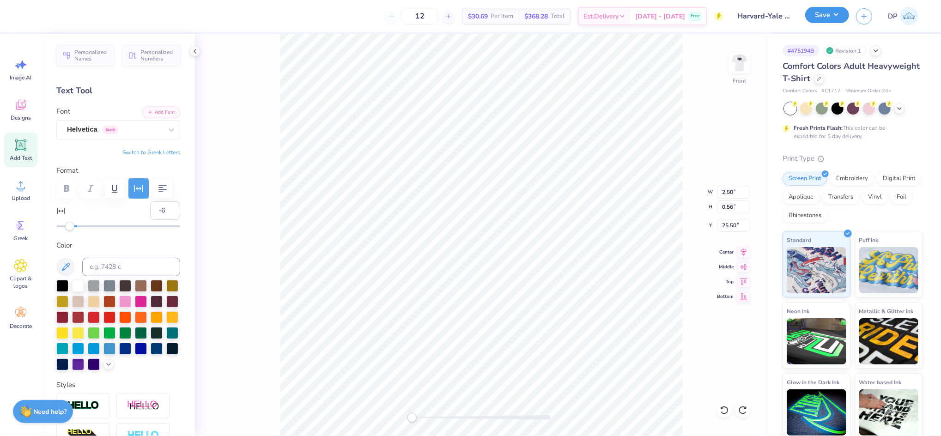
click at [836, 15] on button "Save" at bounding box center [827, 15] width 44 height 16
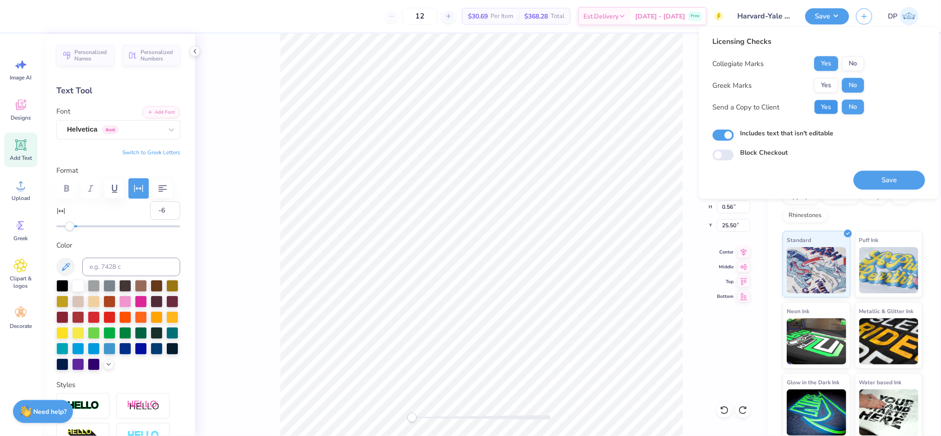
click at [826, 102] on button "Yes" at bounding box center [827, 107] width 24 height 15
click at [882, 181] on button "Save" at bounding box center [890, 180] width 72 height 19
